Goal: Navigation & Orientation: Find specific page/section

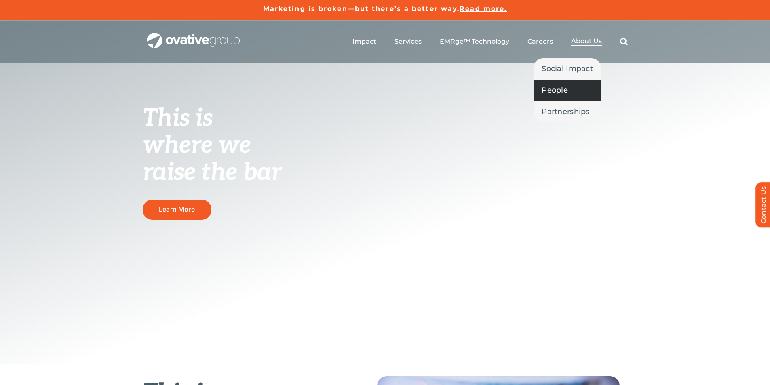
click at [553, 88] on span "People" at bounding box center [555, 89] width 26 height 11
click at [559, 90] on span "People" at bounding box center [555, 89] width 26 height 11
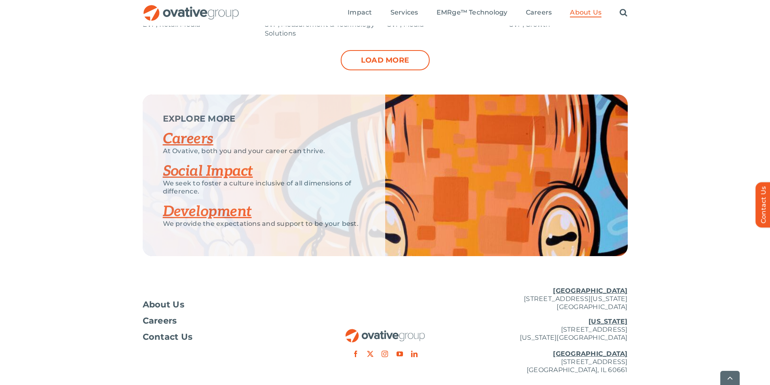
scroll to position [1038, 0]
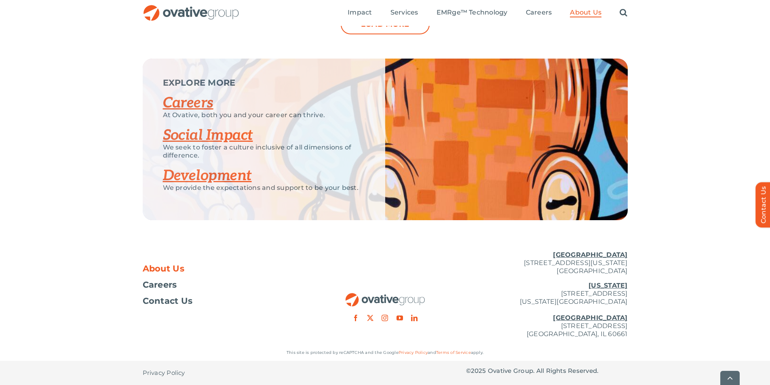
click at [165, 270] on span "About Us" at bounding box center [164, 269] width 42 height 8
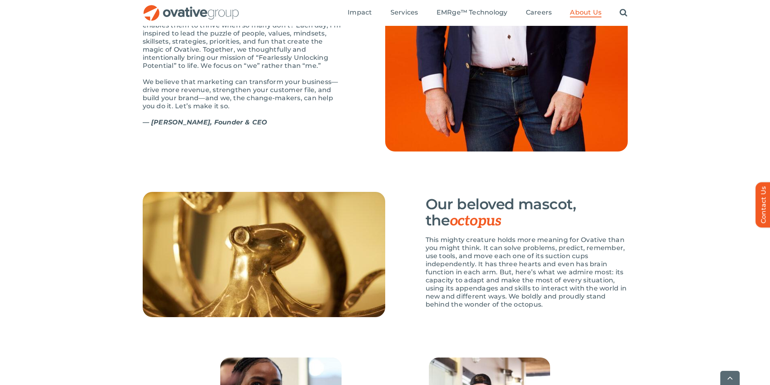
scroll to position [1091, 0]
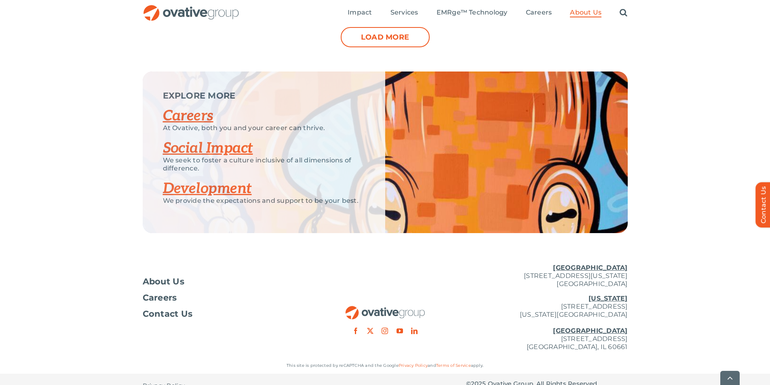
scroll to position [1038, 0]
